Goal: Information Seeking & Learning: Learn about a topic

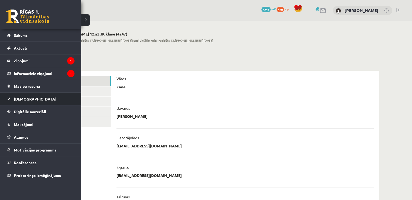
click at [20, 95] on link "[DEMOGRAPHIC_DATA]" at bounding box center [40, 99] width 67 height 12
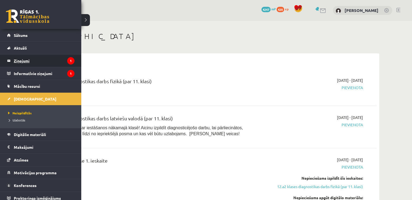
click at [23, 60] on legend "Ziņojumi 1" at bounding box center [44, 60] width 61 height 12
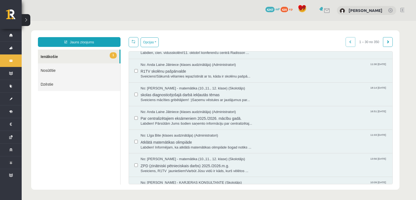
scroll to position [114, 0]
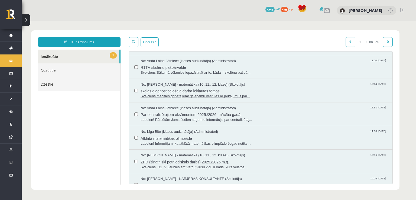
click at [204, 87] on span "skolas diagnosticējošajā darbā iekļautās tēmas" at bounding box center [263, 90] width 246 height 7
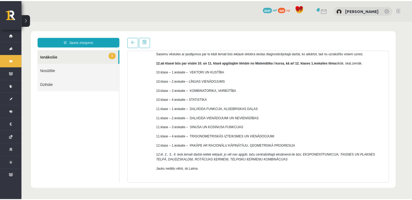
scroll to position [61, 0]
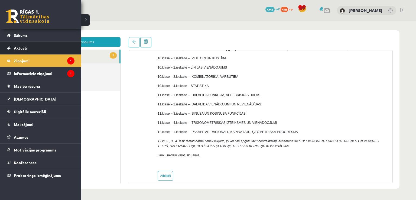
click at [27, 47] on link "Aktuāli" at bounding box center [40, 48] width 67 height 12
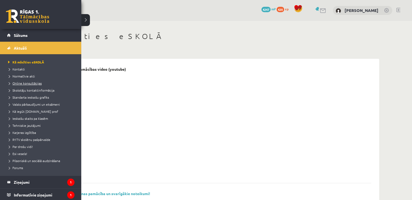
click at [31, 85] on link "Online konsultācijas" at bounding box center [41, 83] width 69 height 5
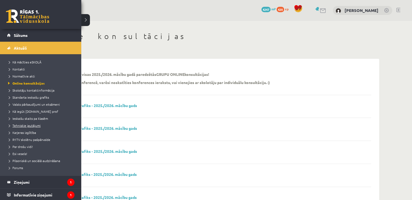
click at [38, 123] on span "Tehniskie jautājumi" at bounding box center [24, 125] width 34 height 4
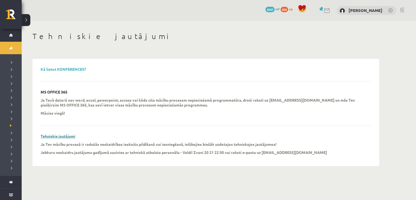
click at [55, 135] on link "Tehniskie jautājumi" at bounding box center [58, 135] width 35 height 5
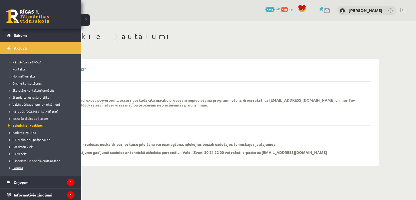
click at [21, 167] on span "Forums" at bounding box center [15, 167] width 16 height 4
click at [37, 61] on span "Kā mācīties eSKOLĀ" at bounding box center [24, 62] width 35 height 4
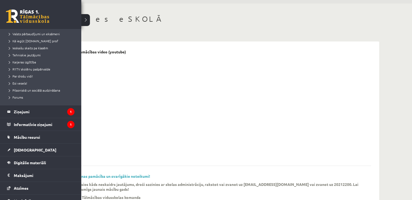
scroll to position [102, 0]
